Goal: Information Seeking & Learning: Learn about a topic

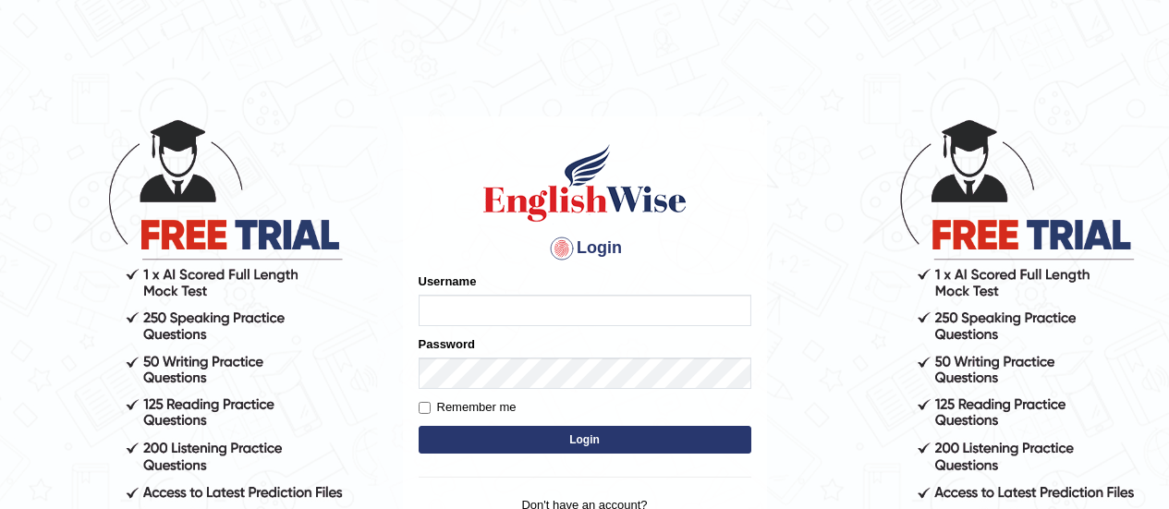
click at [529, 299] on input "Username" at bounding box center [585, 310] width 333 height 31
type input "lalita_parramatta"
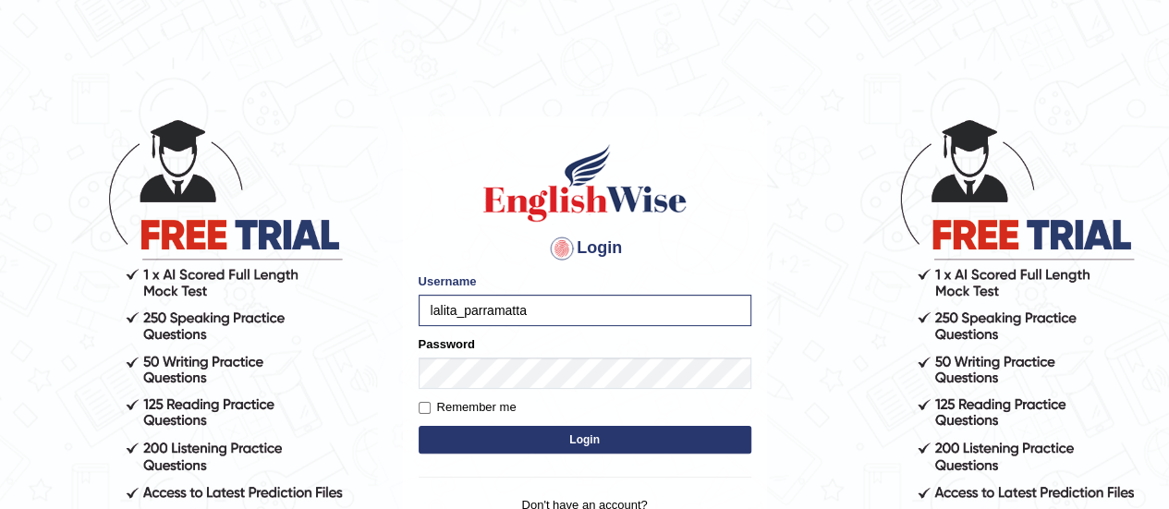
click at [525, 426] on button "Login" at bounding box center [585, 440] width 333 height 28
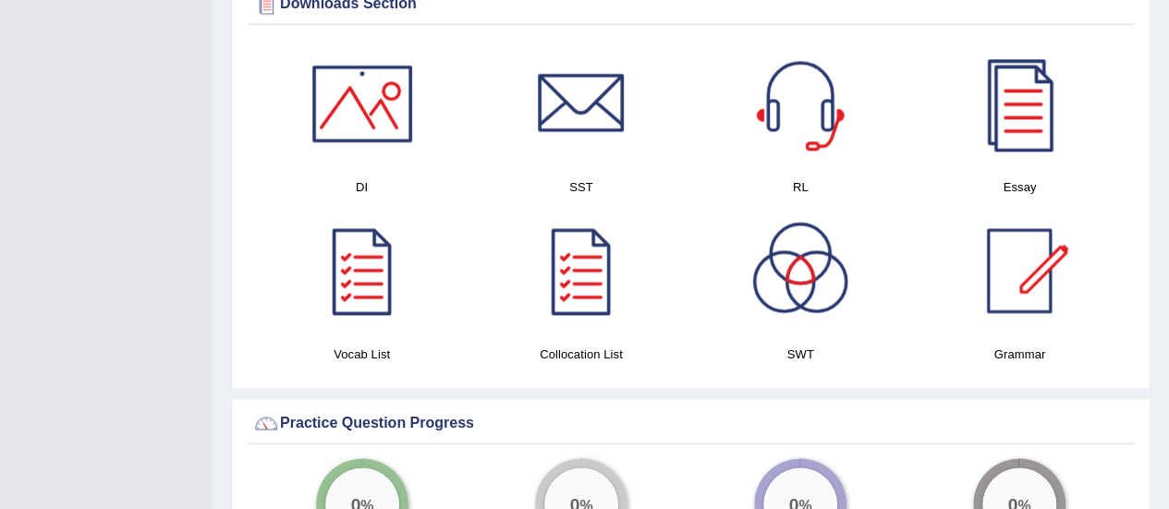
scroll to position [1070, 0]
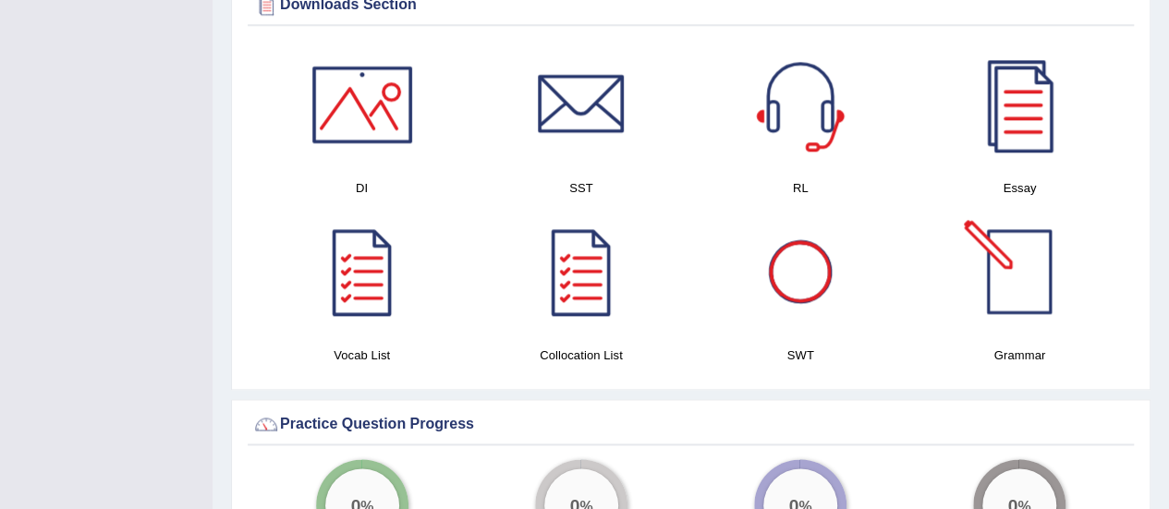
click at [989, 287] on div at bounding box center [1019, 271] width 129 height 129
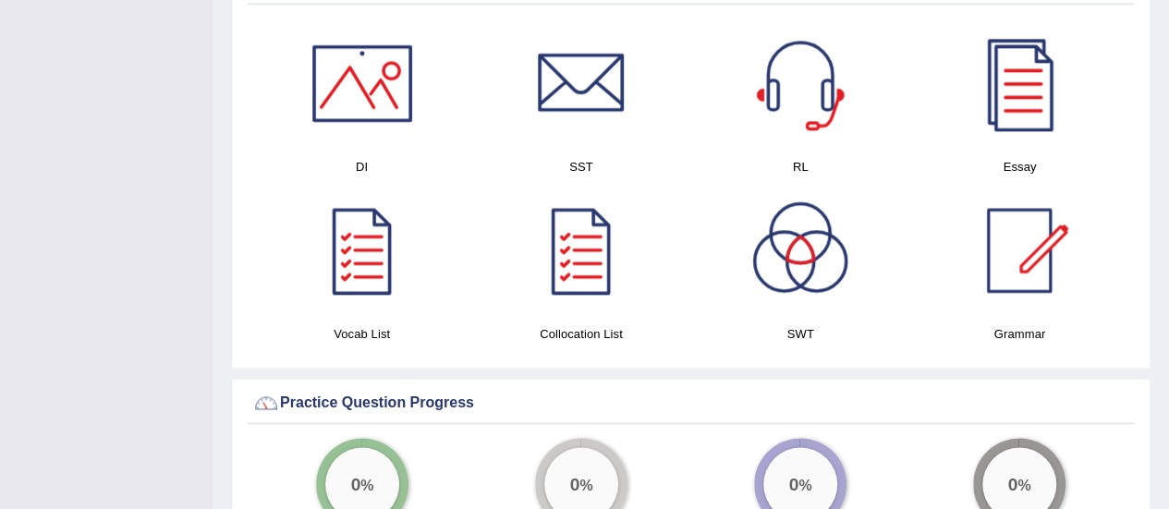
scroll to position [1092, 0]
click at [367, 260] on div at bounding box center [362, 249] width 129 height 129
click at [606, 267] on div at bounding box center [581, 249] width 129 height 129
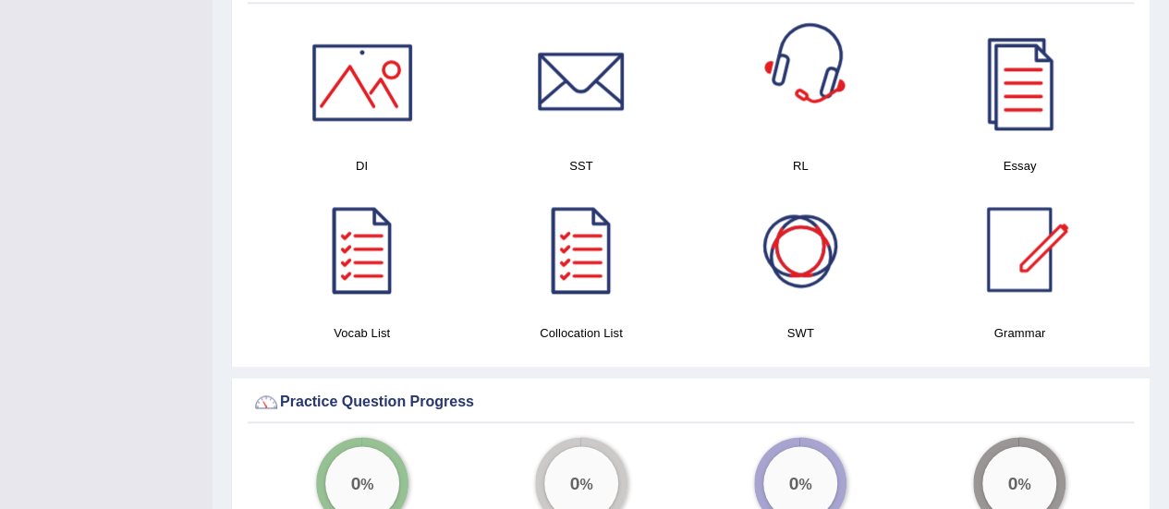
click at [800, 248] on div at bounding box center [800, 249] width 129 height 129
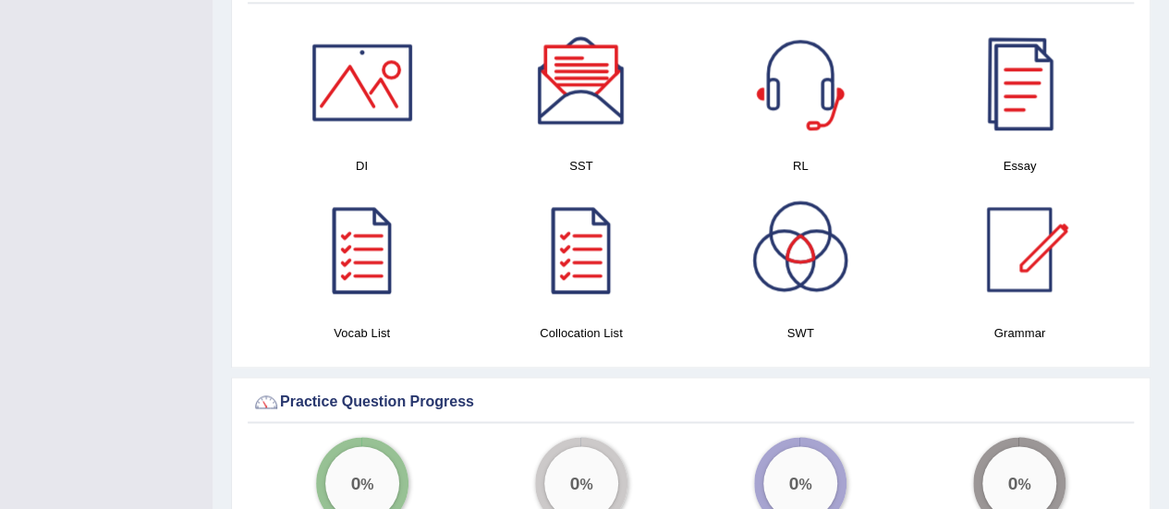
click at [964, 114] on div at bounding box center [1019, 82] width 129 height 129
click at [808, 88] on div at bounding box center [800, 82] width 129 height 129
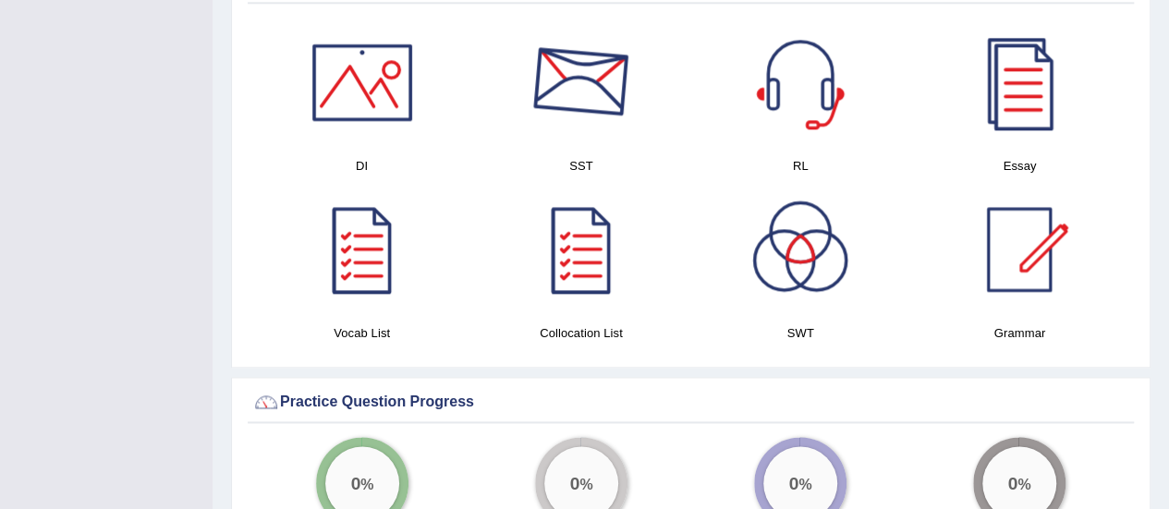
click at [619, 88] on div at bounding box center [581, 82] width 129 height 129
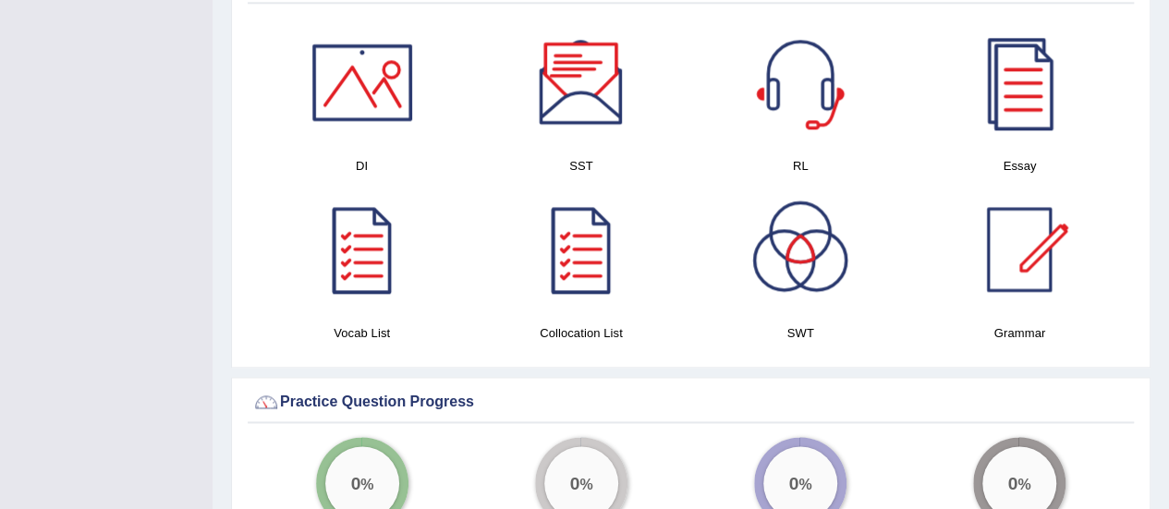
click at [366, 94] on div at bounding box center [362, 82] width 129 height 129
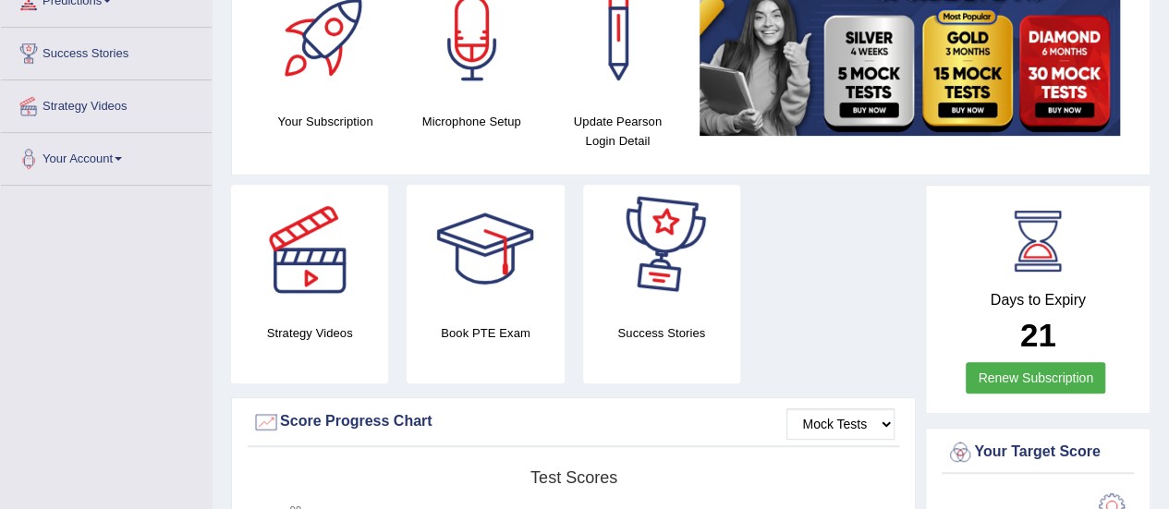
scroll to position [271, 0]
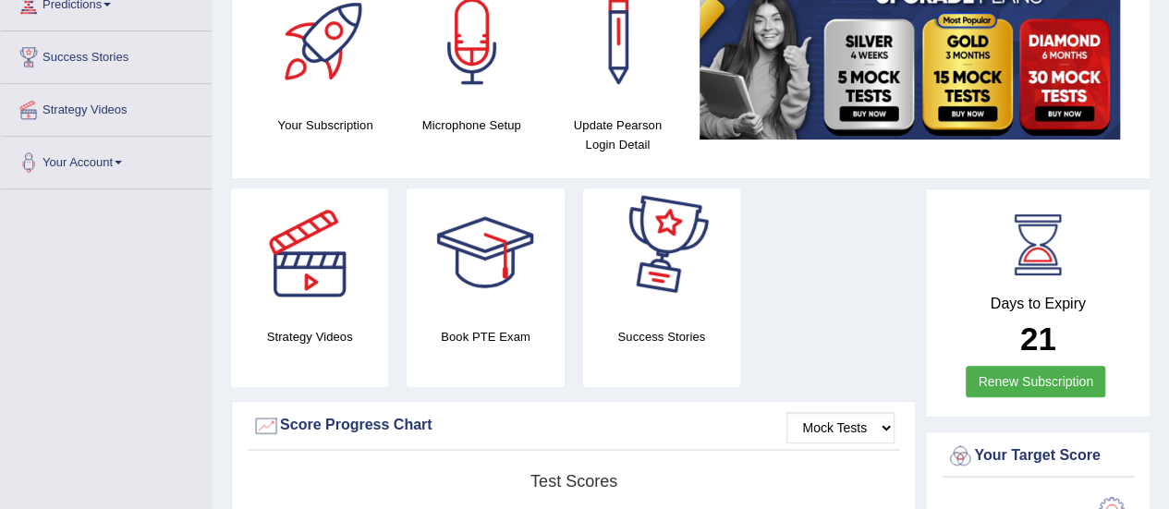
click at [671, 245] on div at bounding box center [661, 253] width 129 height 129
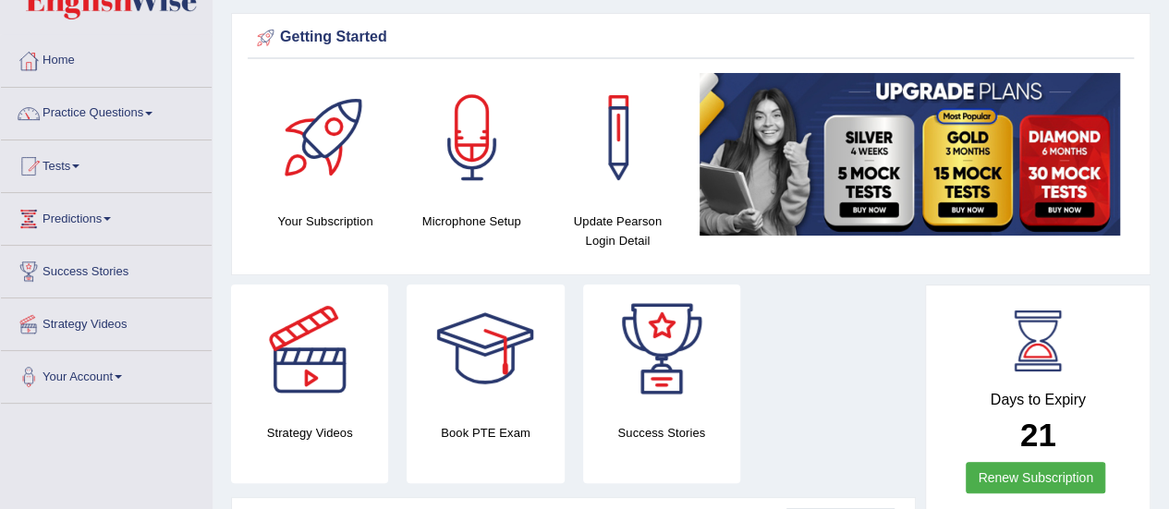
scroll to position [57, 0]
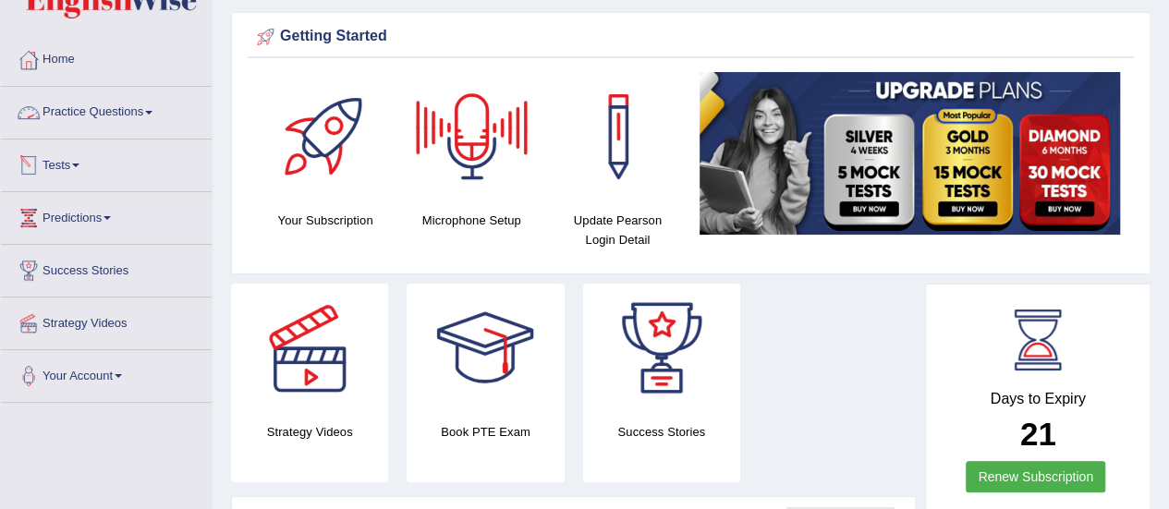
click at [113, 111] on link "Practice Questions" at bounding box center [106, 110] width 211 height 46
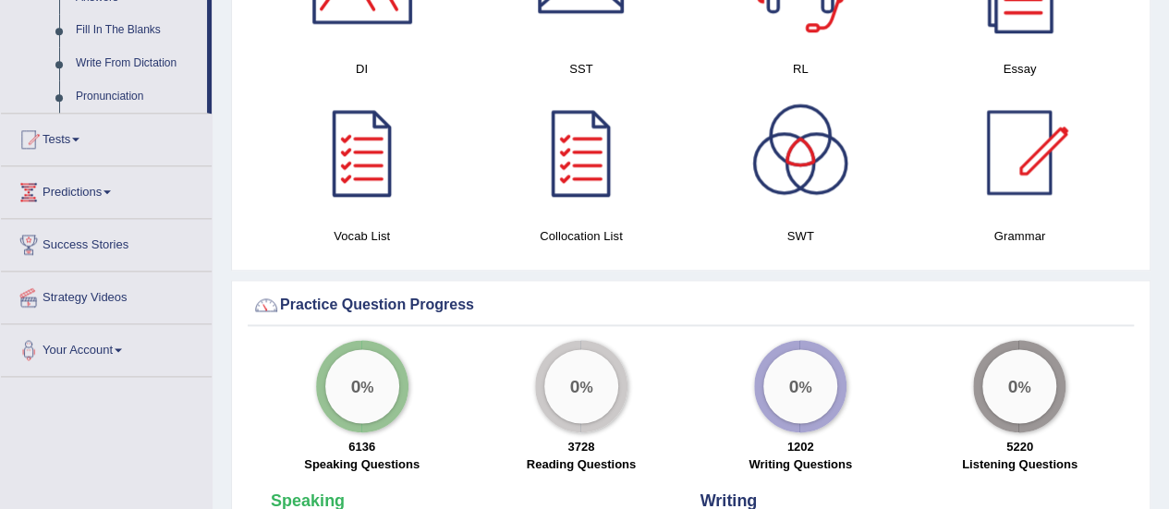
scroll to position [1072, 0]
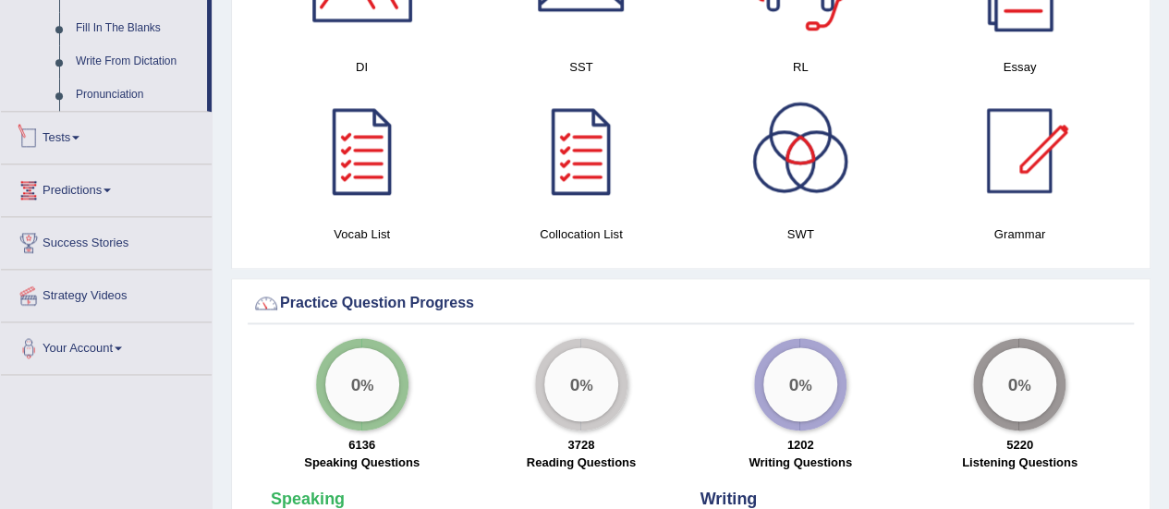
click at [65, 138] on link "Tests" at bounding box center [106, 135] width 211 height 46
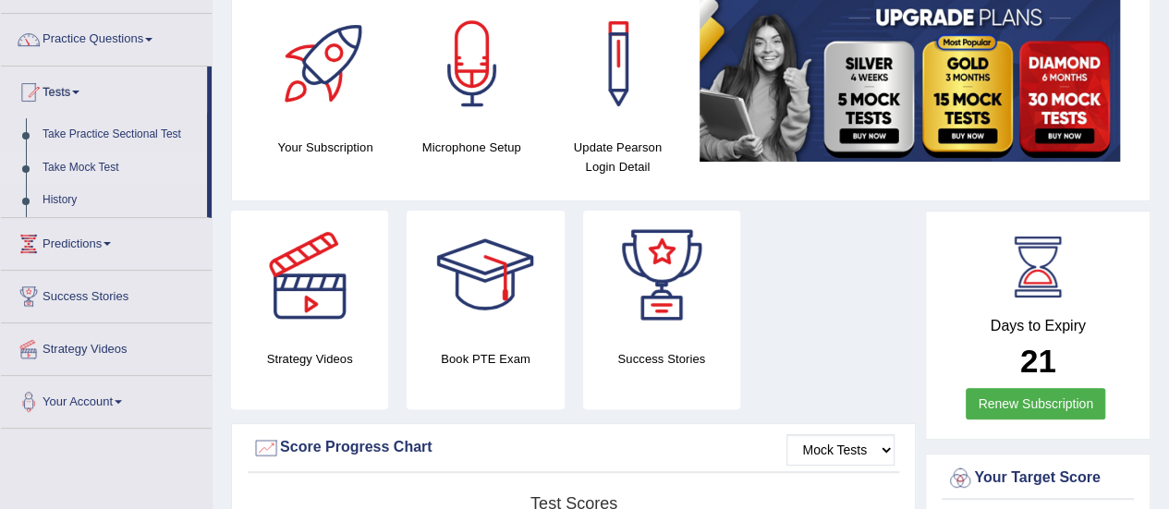
scroll to position [131, 0]
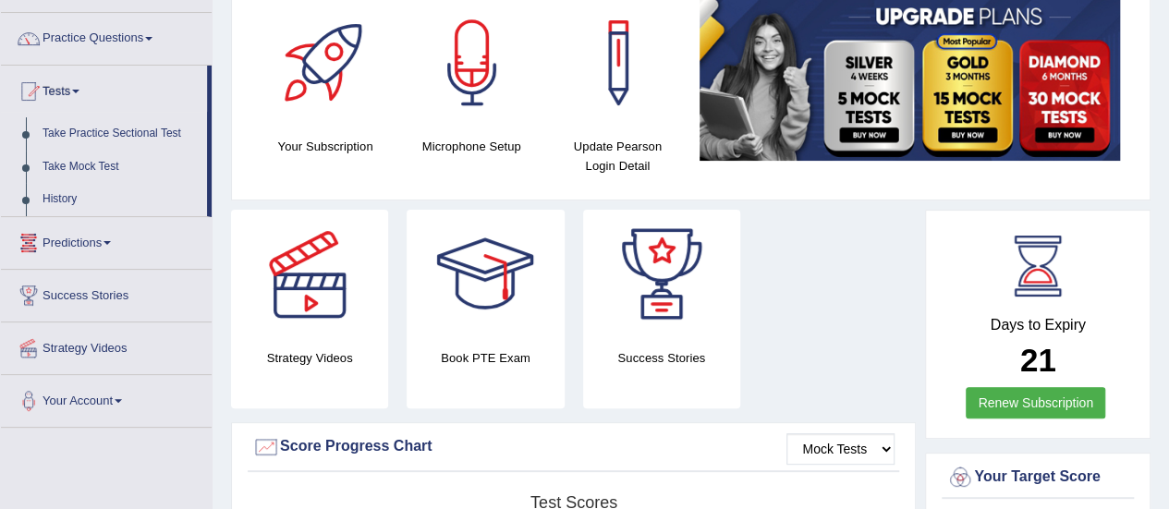
click at [86, 241] on link "Predictions" at bounding box center [106, 240] width 211 height 46
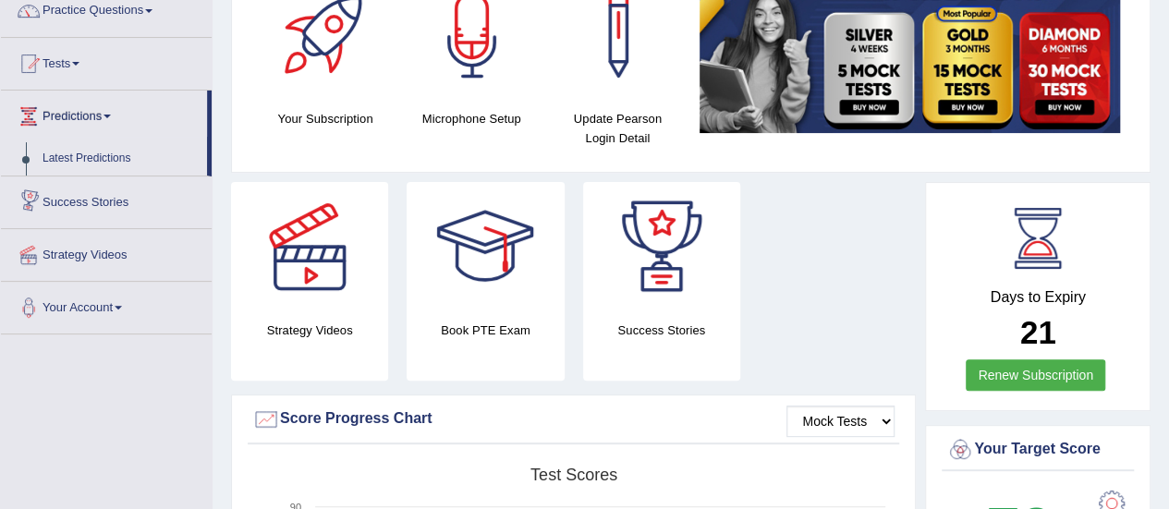
scroll to position [160, 0]
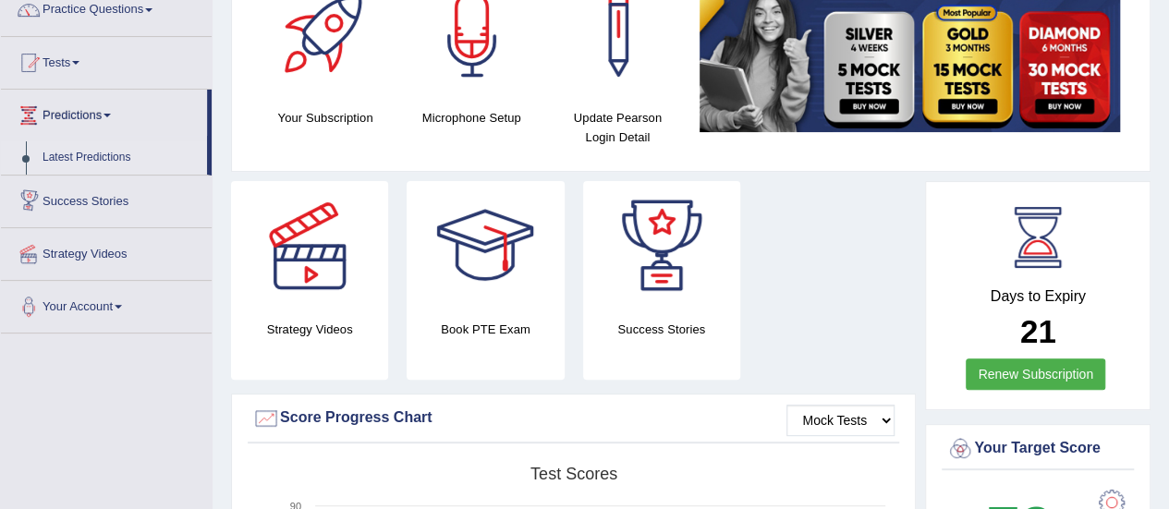
click at [89, 154] on link "Latest Predictions" at bounding box center [120, 157] width 173 height 33
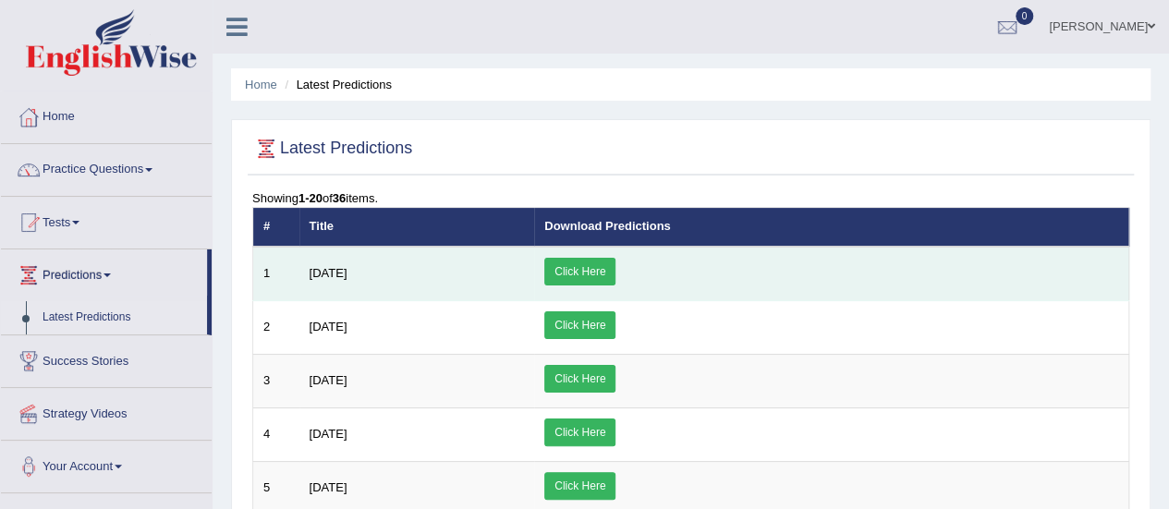
click at [616, 274] on link "Click Here" at bounding box center [579, 272] width 71 height 28
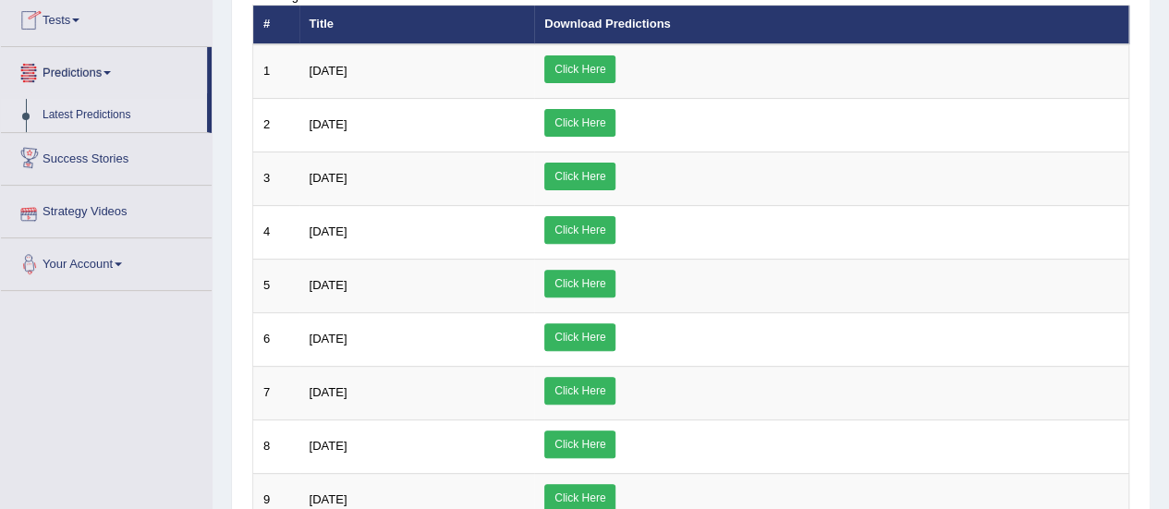
scroll to position [203, 0]
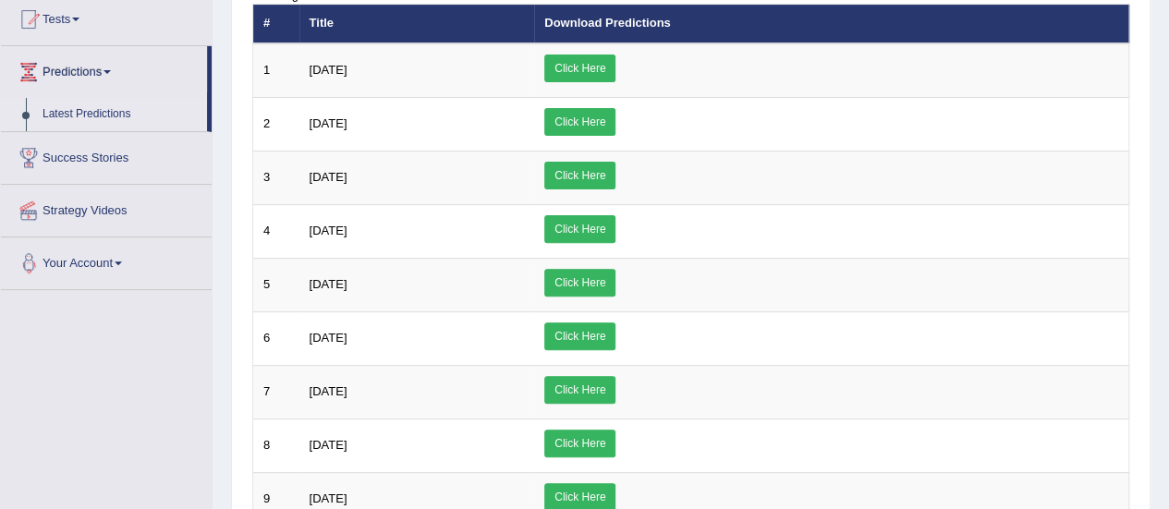
click at [81, 208] on link "Strategy Videos" at bounding box center [106, 208] width 211 height 46
